Goal: Information Seeking & Learning: Compare options

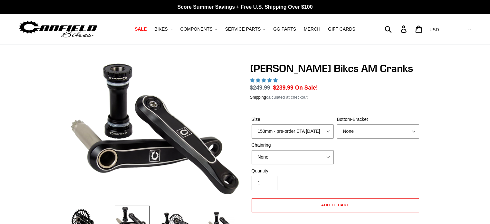
select select "highest-rating"
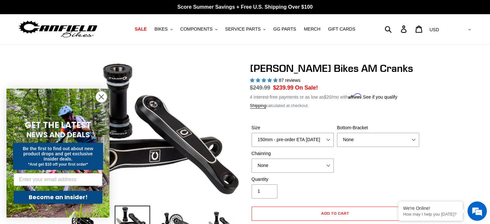
click at [100, 99] on icon "Close dialog" at bounding box center [101, 97] width 5 height 5
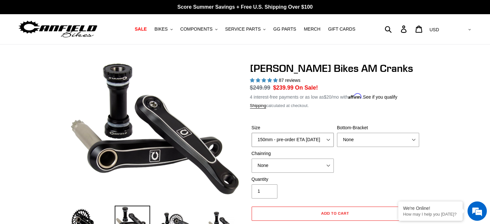
click at [298, 140] on select "150mm - pre-order ETA 9/30/25 155mm - pre-order ETA 9/30/25 160mm - pre-order E…" at bounding box center [293, 140] width 82 height 14
select select "155mm - pre-order ETA 9/30/25"
click at [252, 133] on select "150mm - pre-order ETA 9/30/25 155mm - pre-order ETA 9/30/25 160mm - pre-order E…" at bounding box center [293, 140] width 82 height 14
click at [367, 140] on select "None BSA Threaded 68/73mm Press Fit PF92" at bounding box center [378, 140] width 82 height 14
click at [338, 187] on div "Quantity 1" at bounding box center [335, 189] width 171 height 26
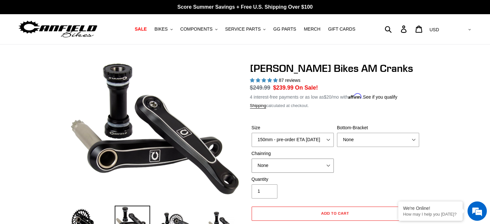
click at [298, 166] on select "None 30t Round (Boost 148) 30t Oval (Boost 148) 32t Round (Boost 148) 32t Oval …" at bounding box center [293, 165] width 82 height 14
select select "30t Oval (Boost 148)"
click at [252, 158] on select "None 30t Round (Boost 148) 30t Oval (Boost 148) 32t Round (Boost 148) 32t Oval …" at bounding box center [293, 165] width 82 height 14
click at [354, 144] on select "None BSA Threaded 68/73mm Press Fit PF92" at bounding box center [378, 140] width 82 height 14
click at [352, 181] on div "Quantity 1" at bounding box center [335, 189] width 171 height 26
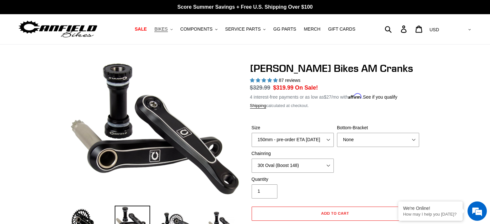
click at [167, 27] on span "BIKES" at bounding box center [160, 28] width 13 height 5
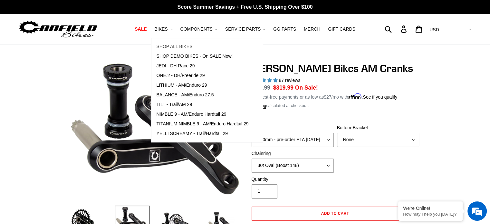
click at [178, 48] on span "SHOP ALL BIKES" at bounding box center [174, 46] width 36 height 5
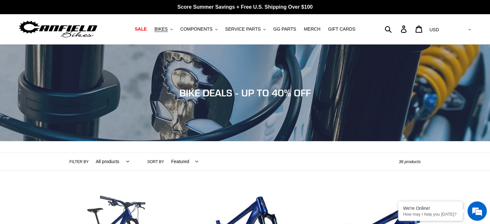
click at [106, 158] on select "All products 275 29er balance BFCM23 BFCM24 CBF DEMO BIKE Downhill Enduro Full …" at bounding box center [111, 162] width 42 height 18
click at [182, 162] on select "Featured Best selling Alphabetically, A-Z Alphabetically, Z-A Price, low to hig…" at bounding box center [182, 162] width 35 height 18
click at [182, 167] on select "Featured Best selling Alphabetically, A-Z Alphabetically, Z-A Price, low to hig…" at bounding box center [182, 162] width 35 height 18
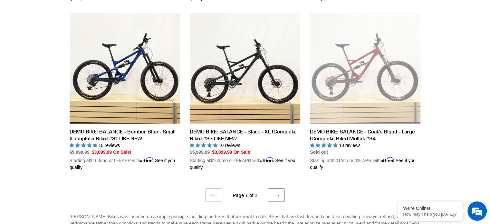
scroll to position [1321, 0]
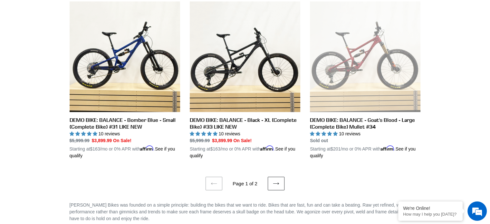
click at [280, 181] on link "Next page" at bounding box center [276, 184] width 17 height 14
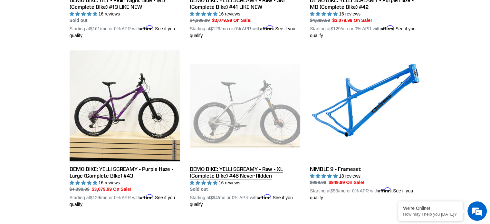
scroll to position [773, 0]
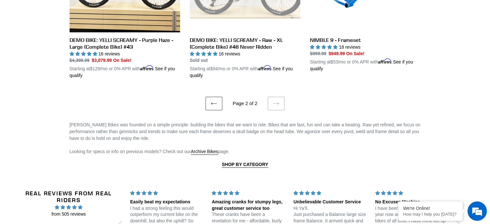
click at [217, 100] on icon at bounding box center [214, 103] width 6 height 6
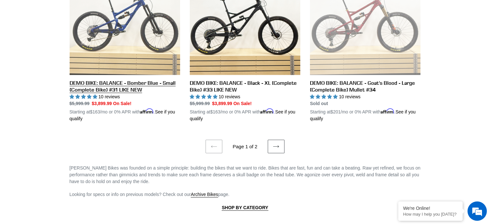
scroll to position [1316, 0]
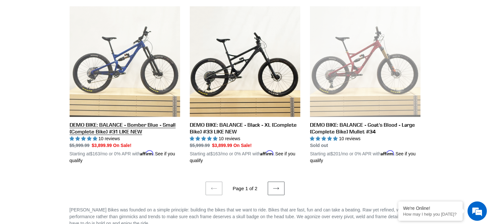
click at [125, 119] on link "DEMO BIKE: BALANCE - Bomber Blue - Small (Complete Bike) #31 LIKE NEW" at bounding box center [125, 85] width 110 height 158
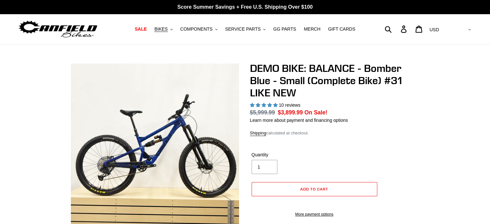
select select "highest-rating"
